Goal: Find specific page/section: Find specific page/section

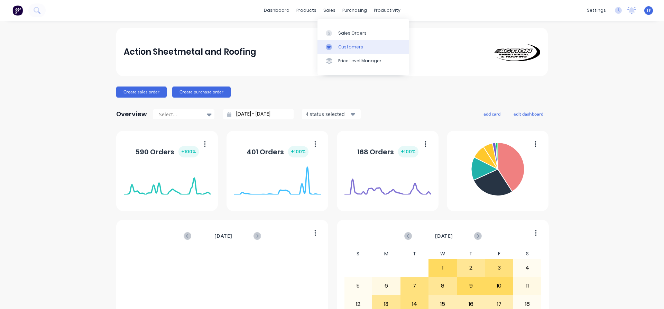
click at [363, 45] on link "Customers" at bounding box center [363, 47] width 92 height 14
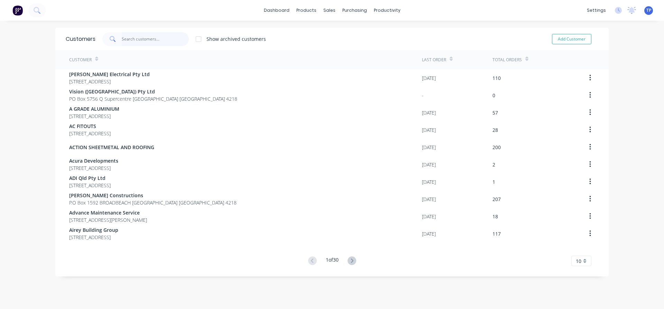
click at [131, 43] on input "text" at bounding box center [155, 39] width 67 height 14
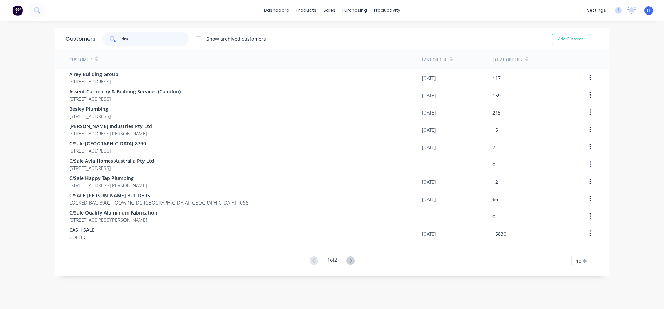
type input "d"
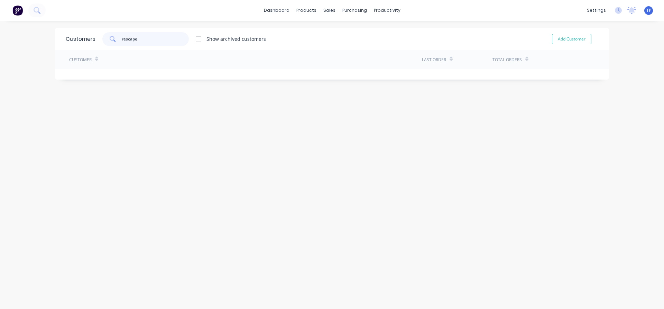
click at [123, 39] on input "rescape" at bounding box center [155, 39] width 67 height 14
click at [147, 37] on input "re scape" at bounding box center [155, 39] width 67 height 14
type input "r"
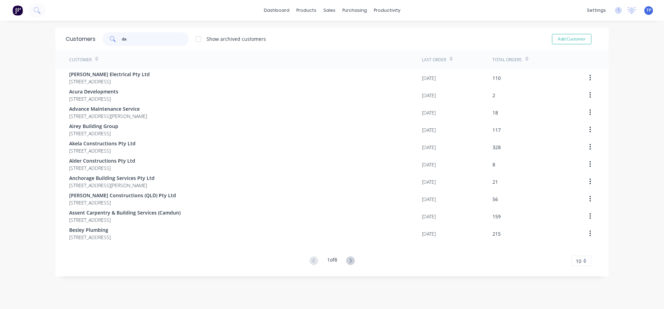
type input "d"
